Goal: Task Accomplishment & Management: Complete application form

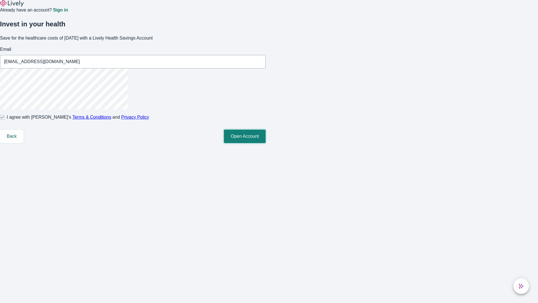
click at [266, 143] on button "Open Account" at bounding box center [245, 136] width 42 height 13
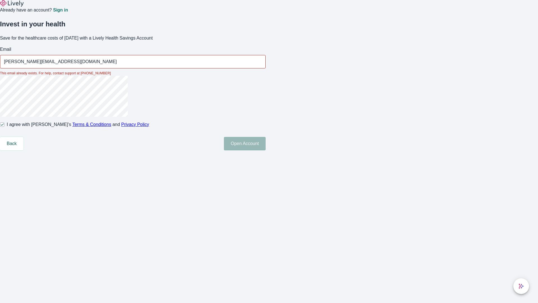
type input "[PERSON_NAME][EMAIL_ADDRESS][DOMAIN_NAME]"
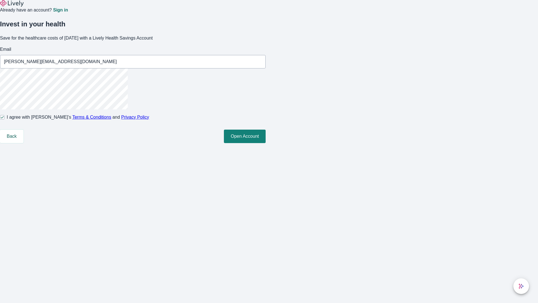
click at [4, 119] on input "I agree with Lively’s Terms & Conditions and Privacy Policy" at bounding box center [2, 117] width 4 height 4
checkbox input "false"
type input "[EMAIL_ADDRESS][DOMAIN_NAME]"
click at [4, 119] on input "I agree with Lively’s Terms & Conditions and Privacy Policy" at bounding box center [2, 117] width 4 height 4
checkbox input "true"
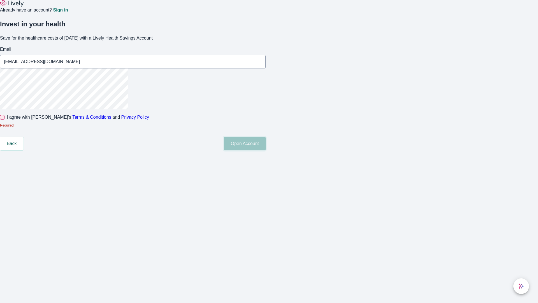
click at [266, 150] on button "Open Account" at bounding box center [245, 143] width 42 height 13
